Goal: Task Accomplishment & Management: Complete application form

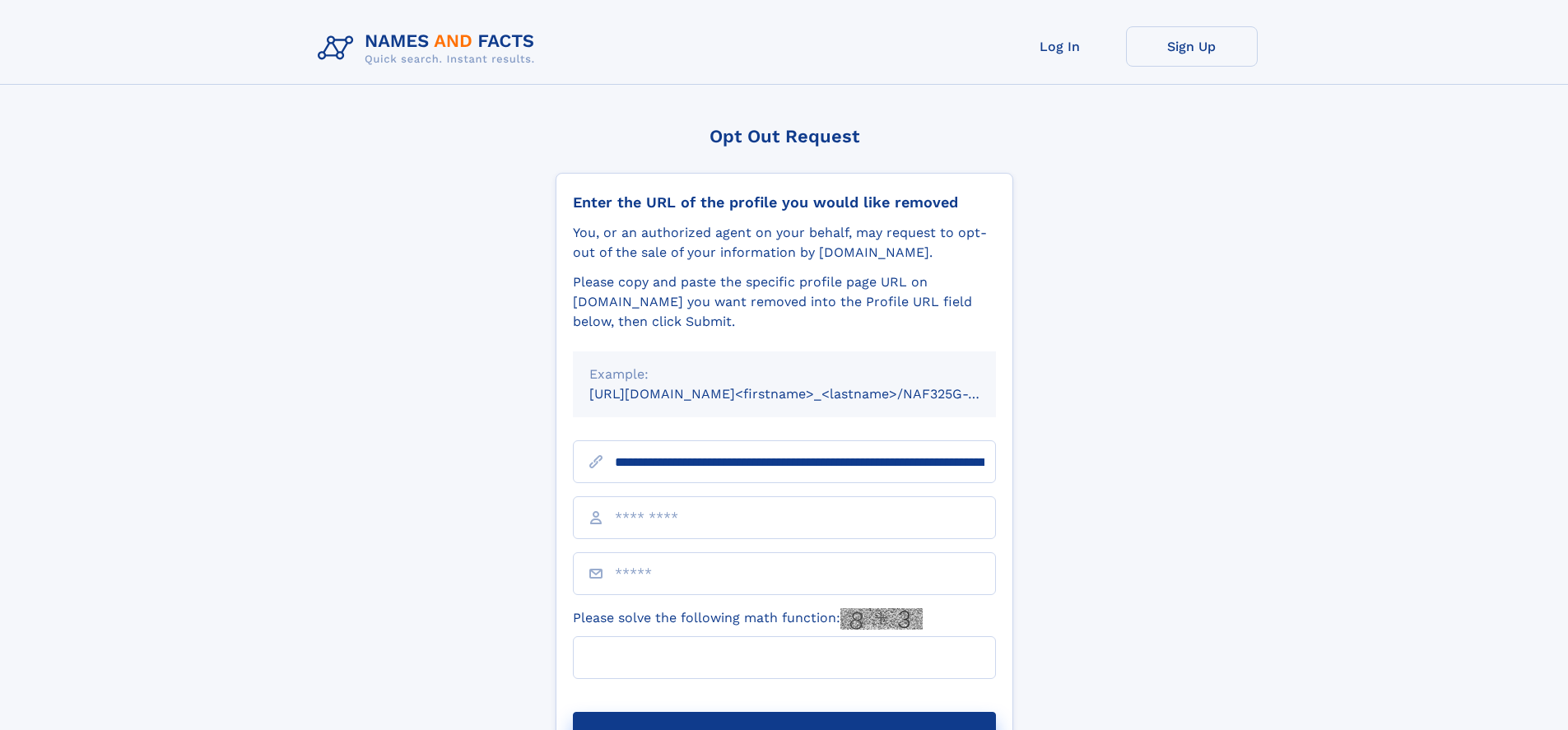
scroll to position [0, 181]
type input "**********"
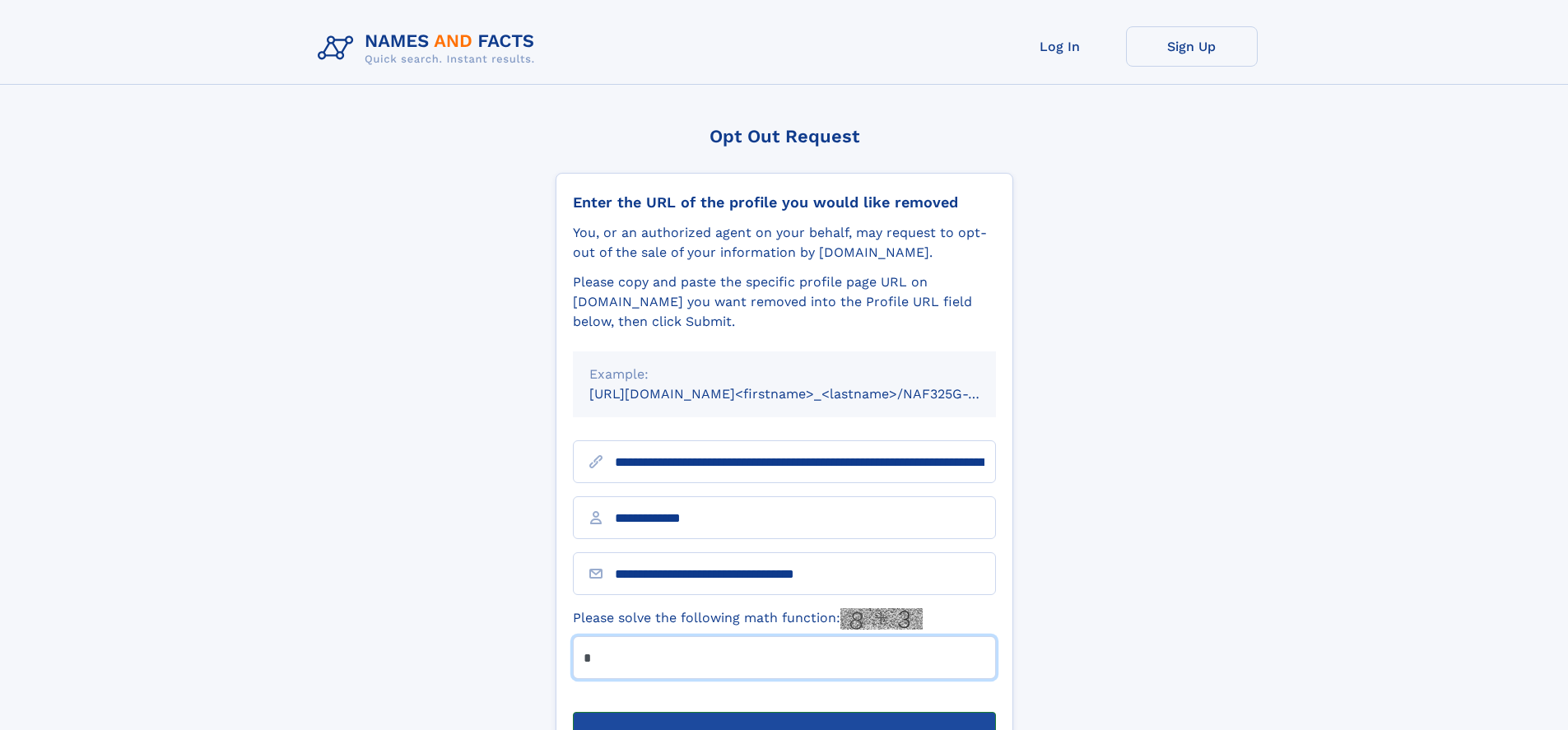
type input "*"
click at [783, 712] on button "Submit Opt Out Request" at bounding box center [784, 738] width 423 height 53
